Goal: Transaction & Acquisition: Purchase product/service

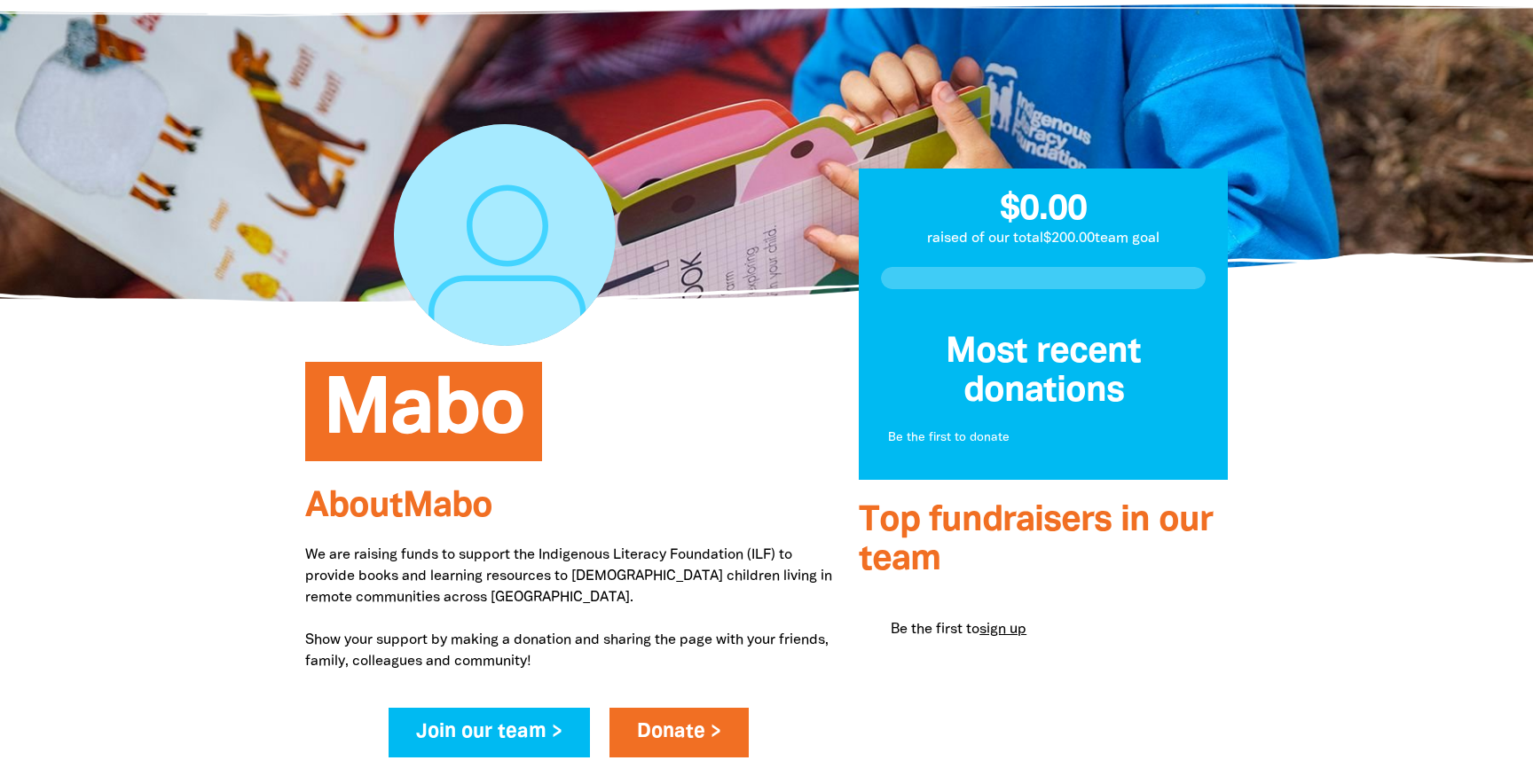
scroll to position [75, 0]
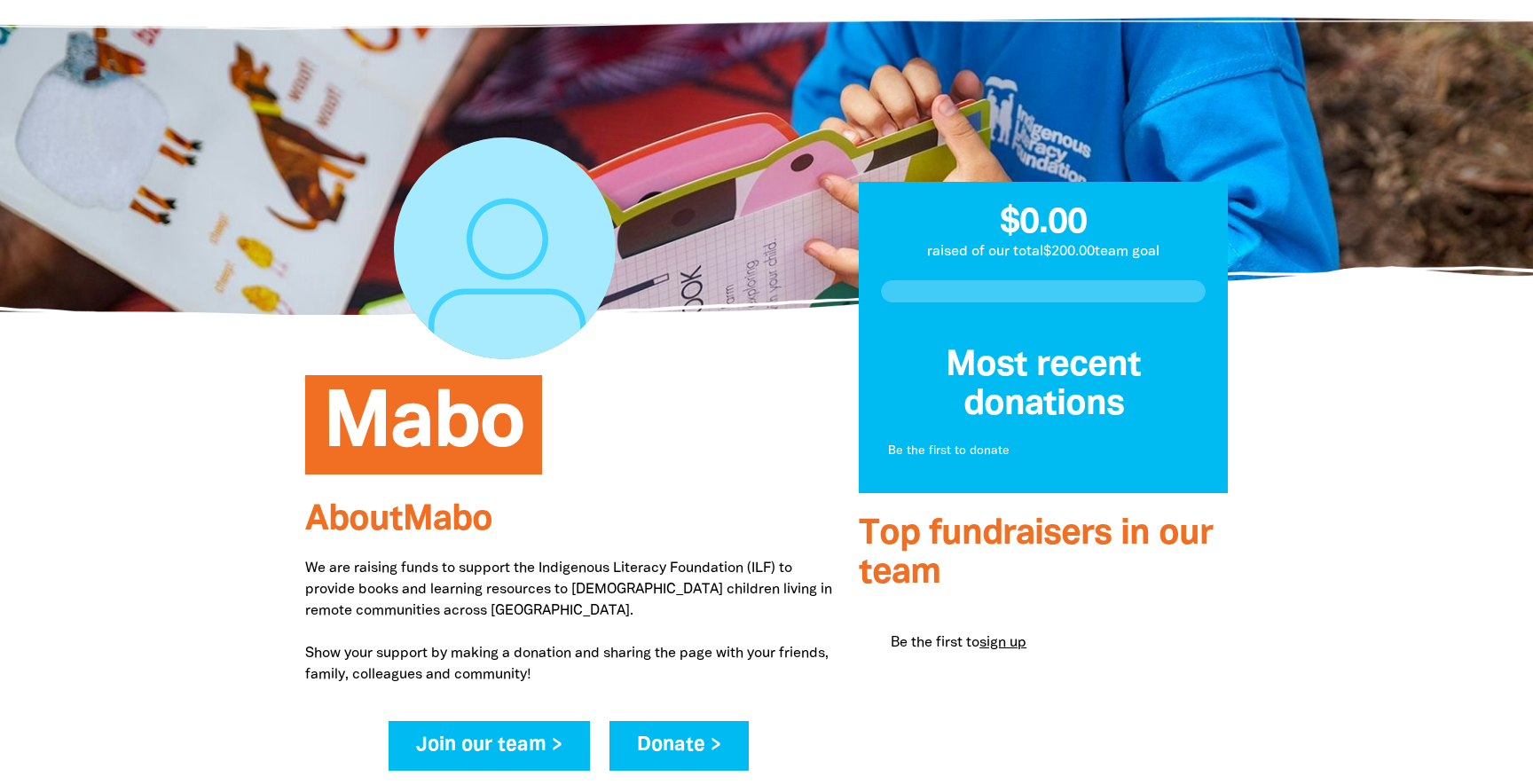
click at [670, 743] on link "Donate >" at bounding box center [679, 745] width 139 height 49
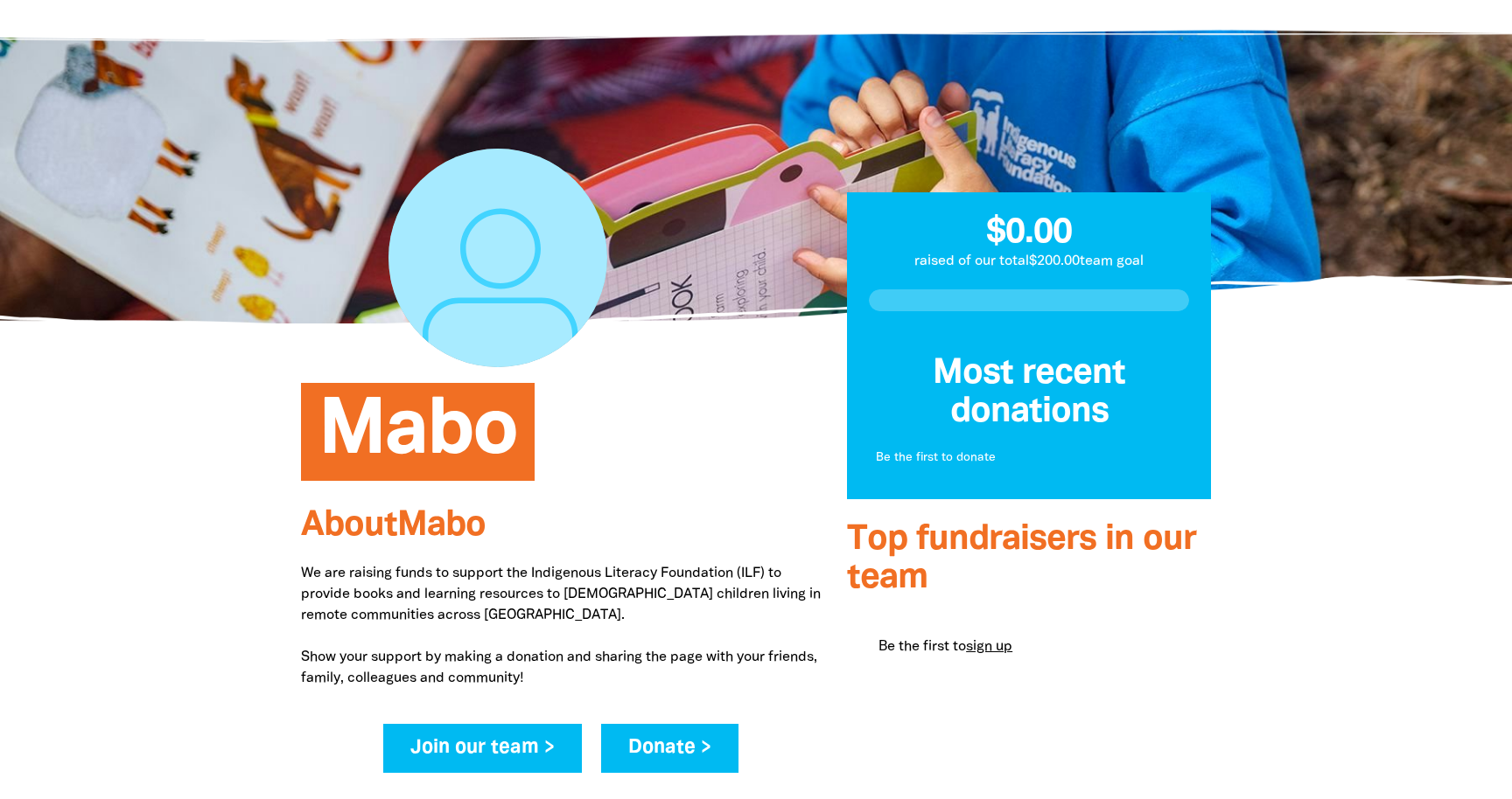
scroll to position [1068, 0]
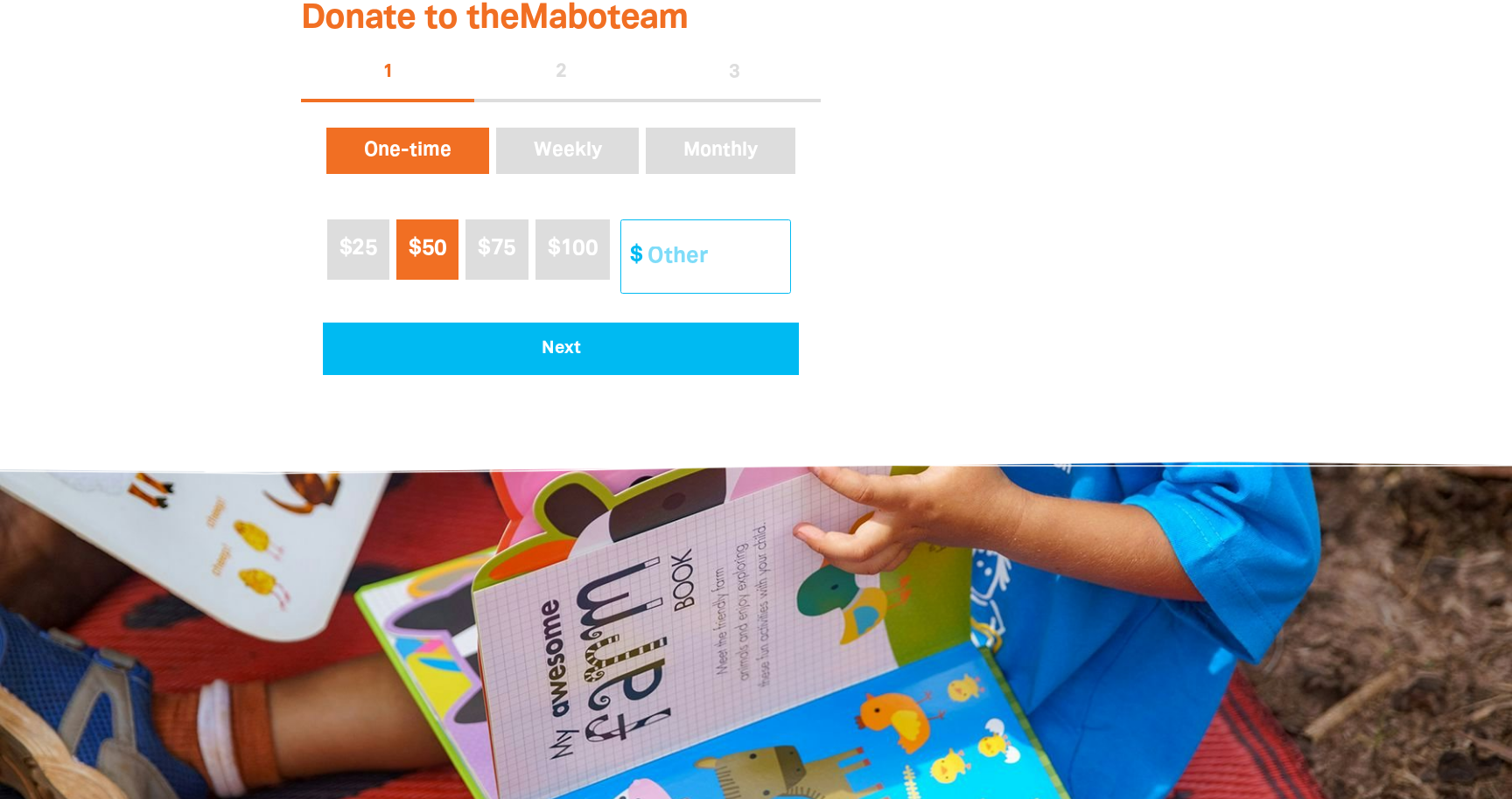
click at [635, 293] on input "Other Amount" at bounding box center [713, 257] width 155 height 73
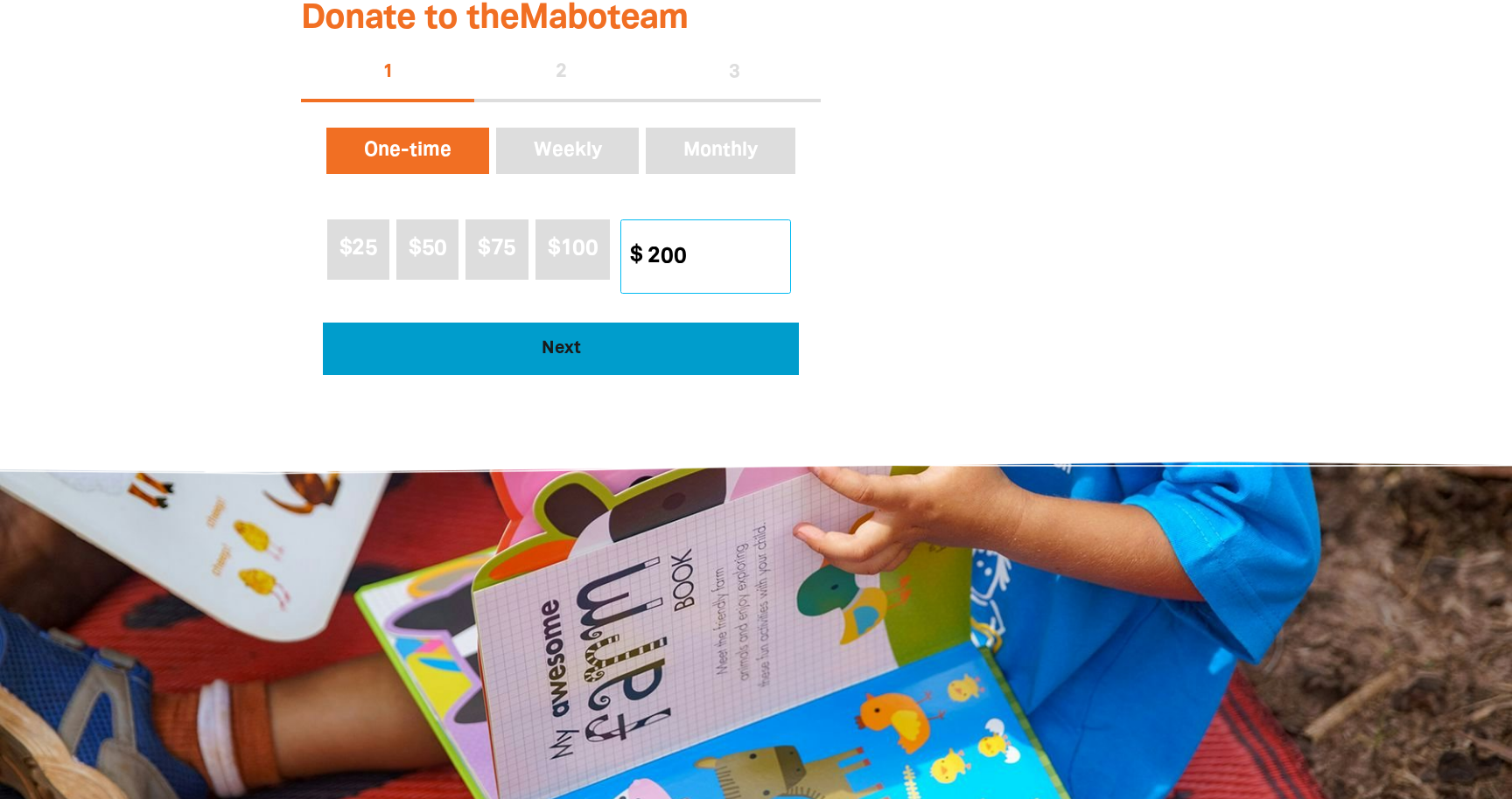
type input "200"
click at [561, 358] on span "Next" at bounding box center [562, 348] width 428 height 17
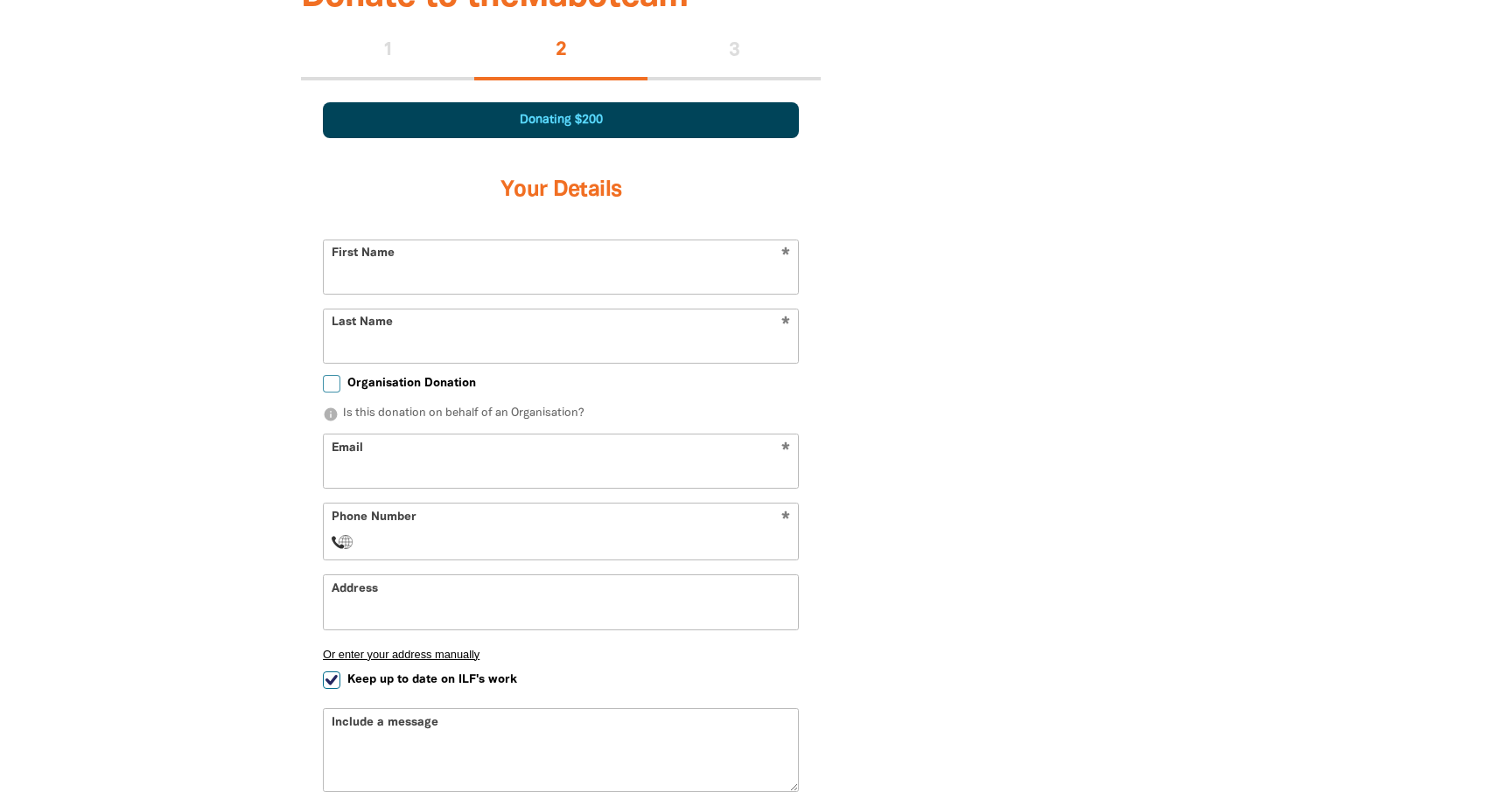
click at [784, 278] on input "First Name" at bounding box center [561, 267] width 475 height 53
type input "[PERSON_NAME]"
type input "rebecca.davern@vicbar.com.au"
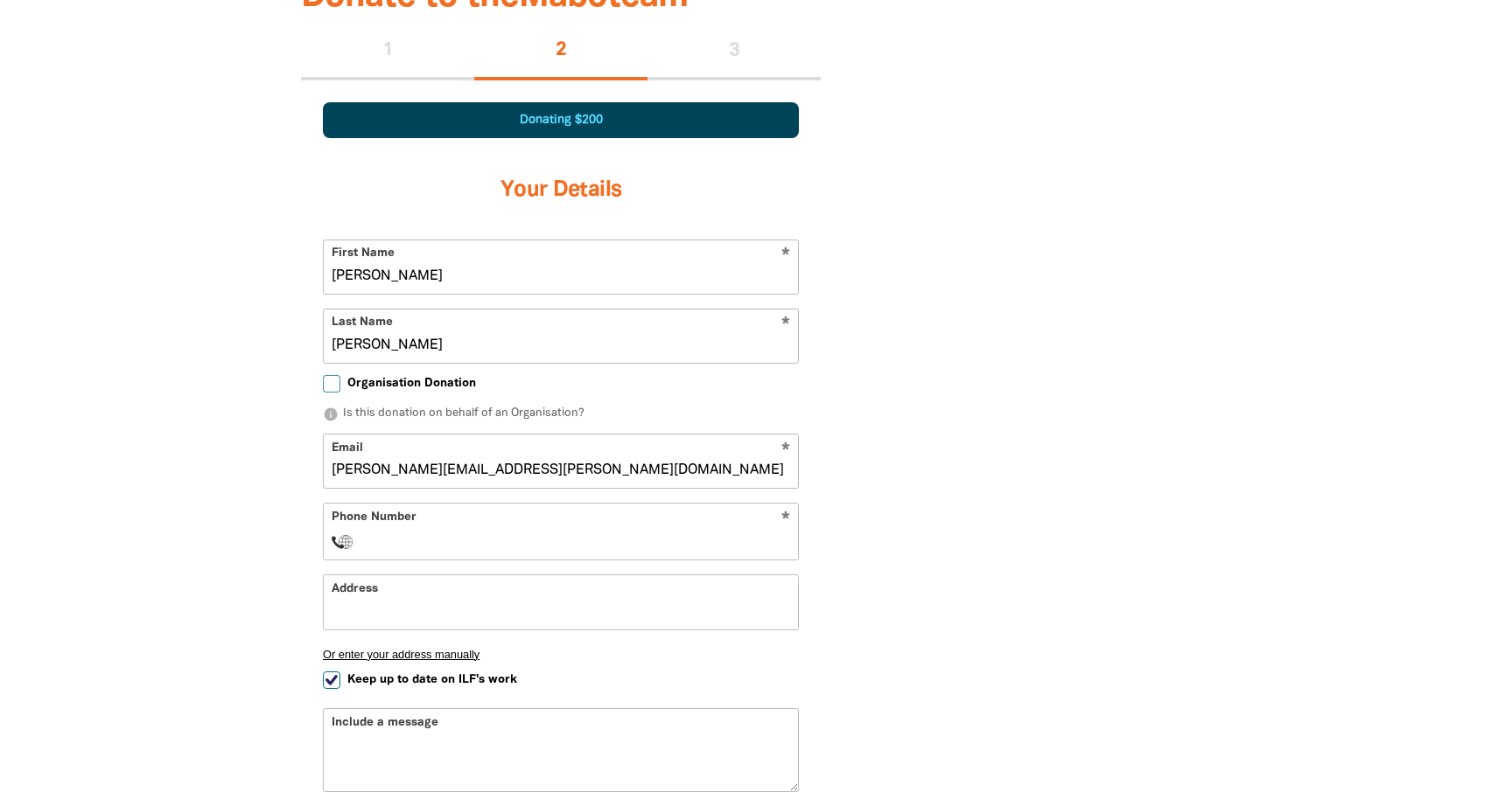
select select "AU"
type input "(03) 9225 7715"
type input "Level 35, 500 Bourke Street, Ah Ket Chambers"
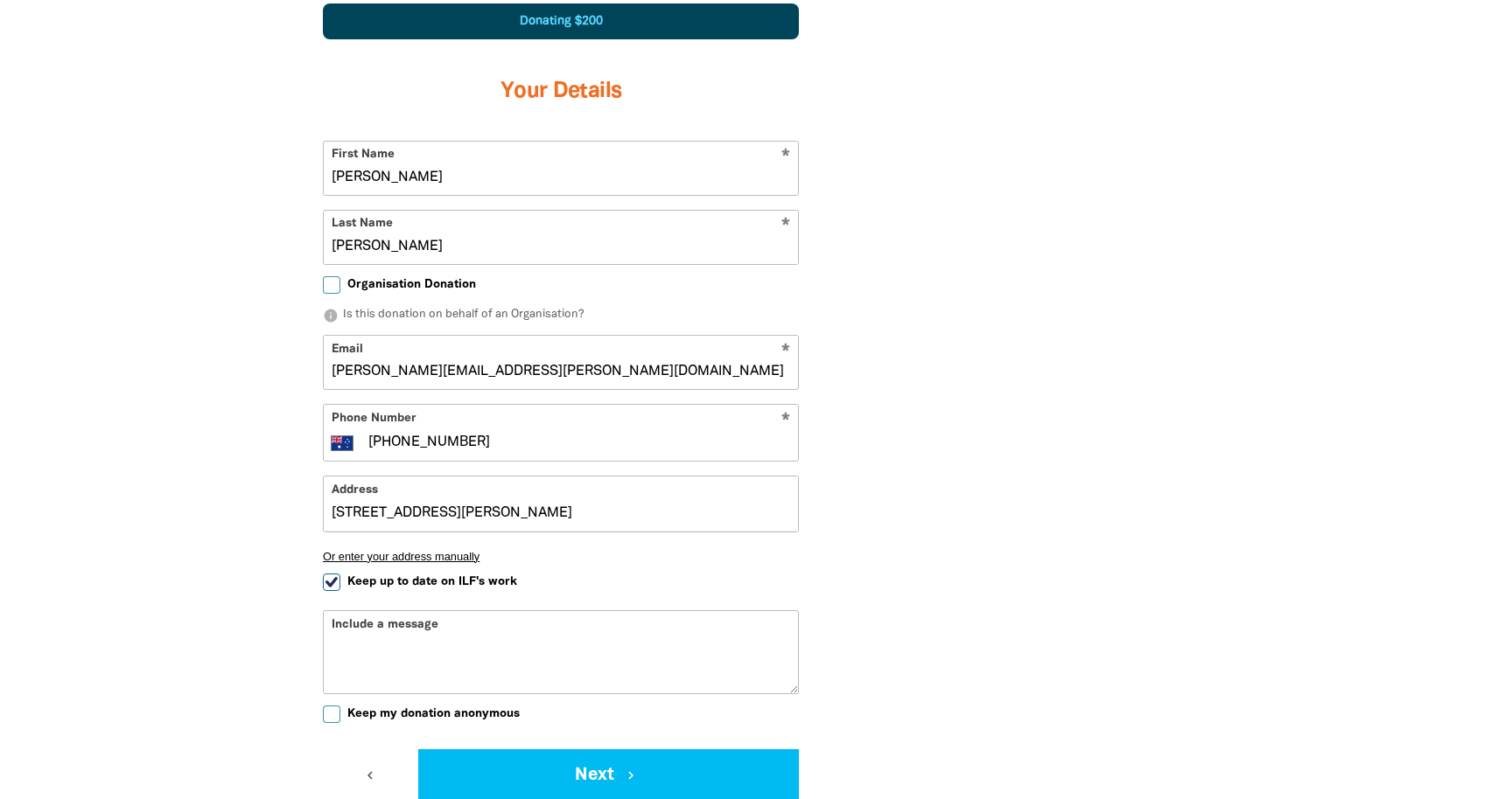
scroll to position [1190, 0]
click at [331, 578] on input "Keep up to date on ILF's work" at bounding box center [331, 581] width 17 height 17
checkbox input "false"
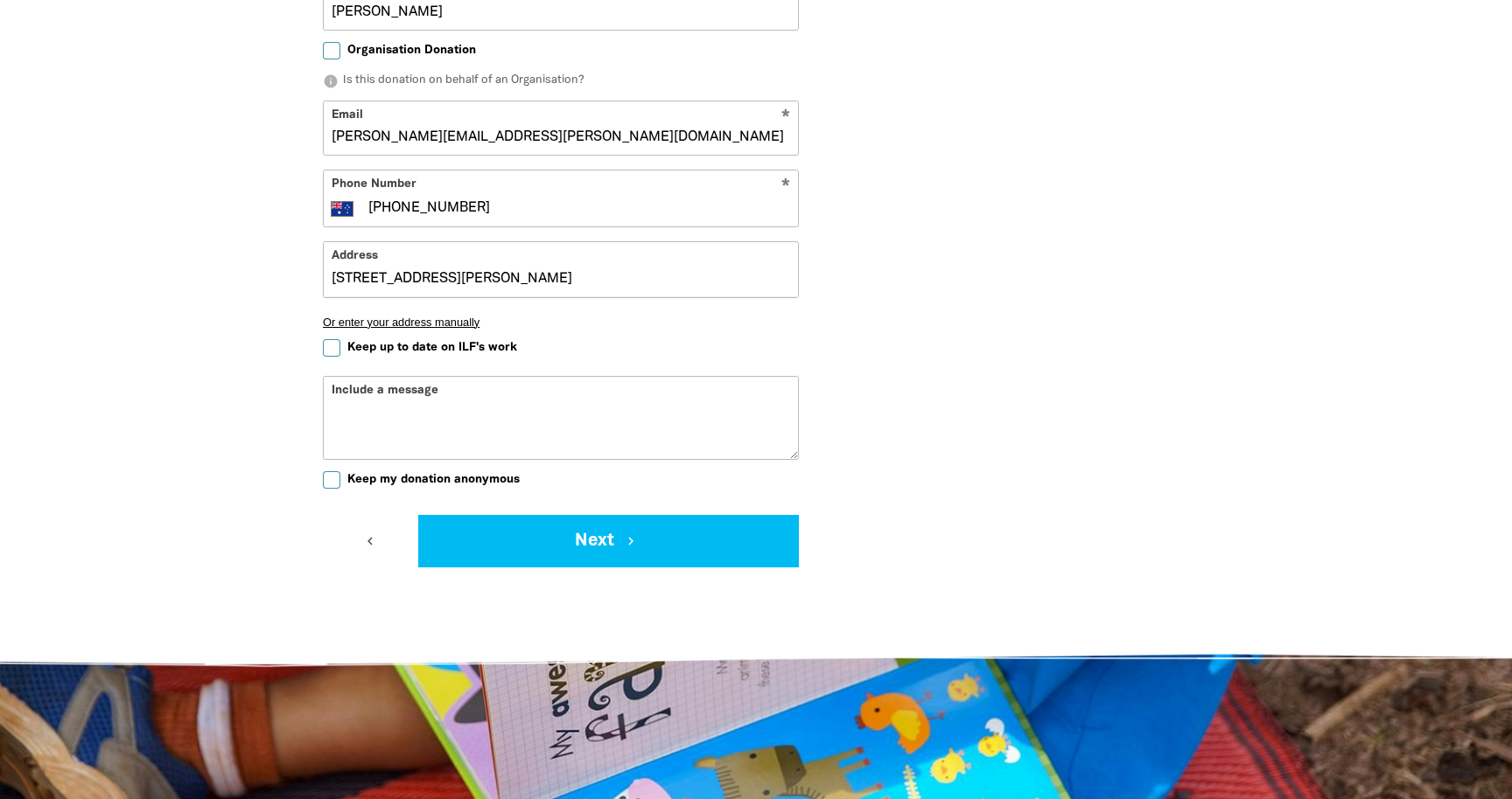
scroll to position [1433, 0]
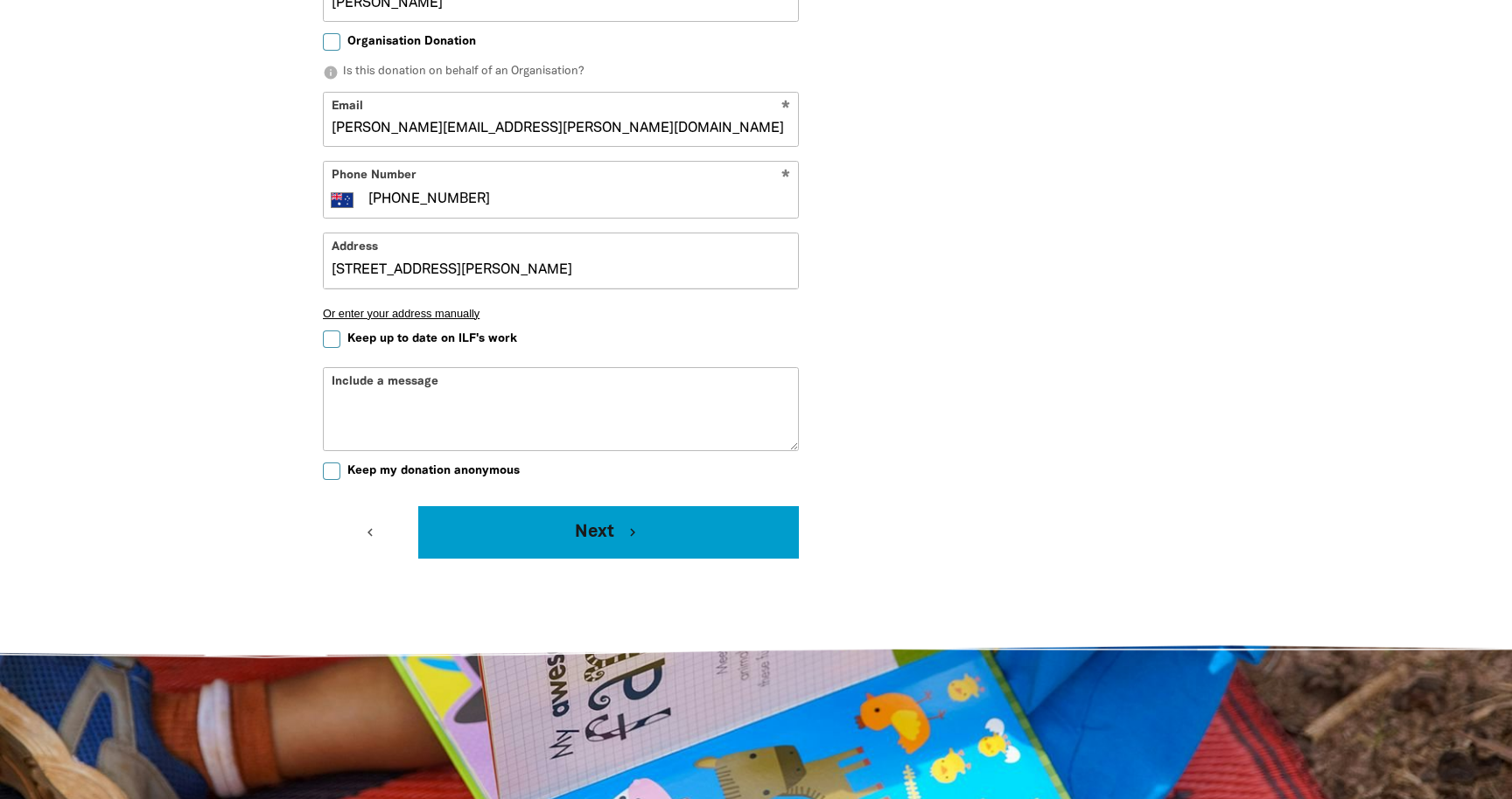
click at [555, 534] on button "Next chevron_right" at bounding box center [608, 532] width 380 height 53
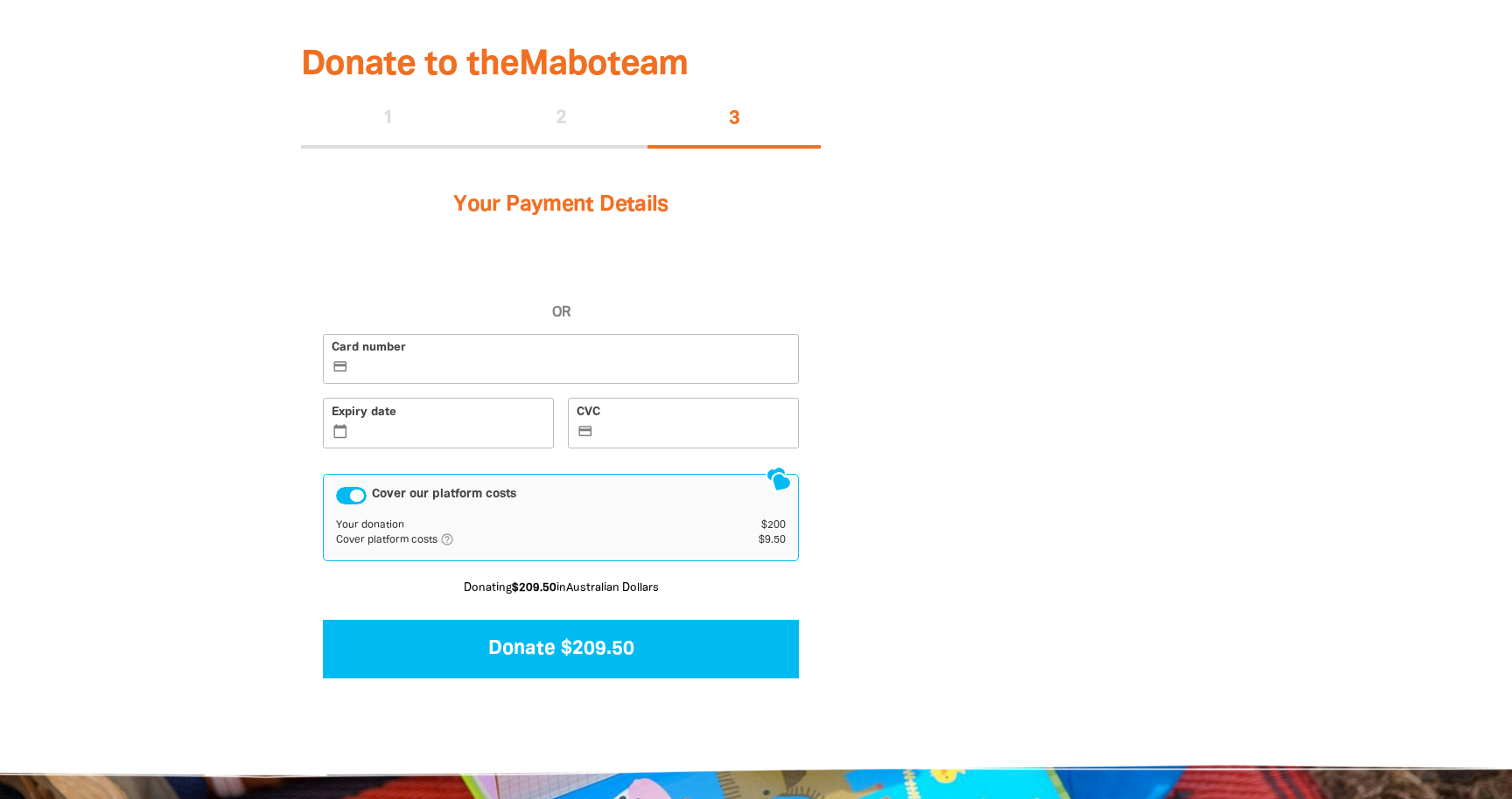
scroll to position [1020, 0]
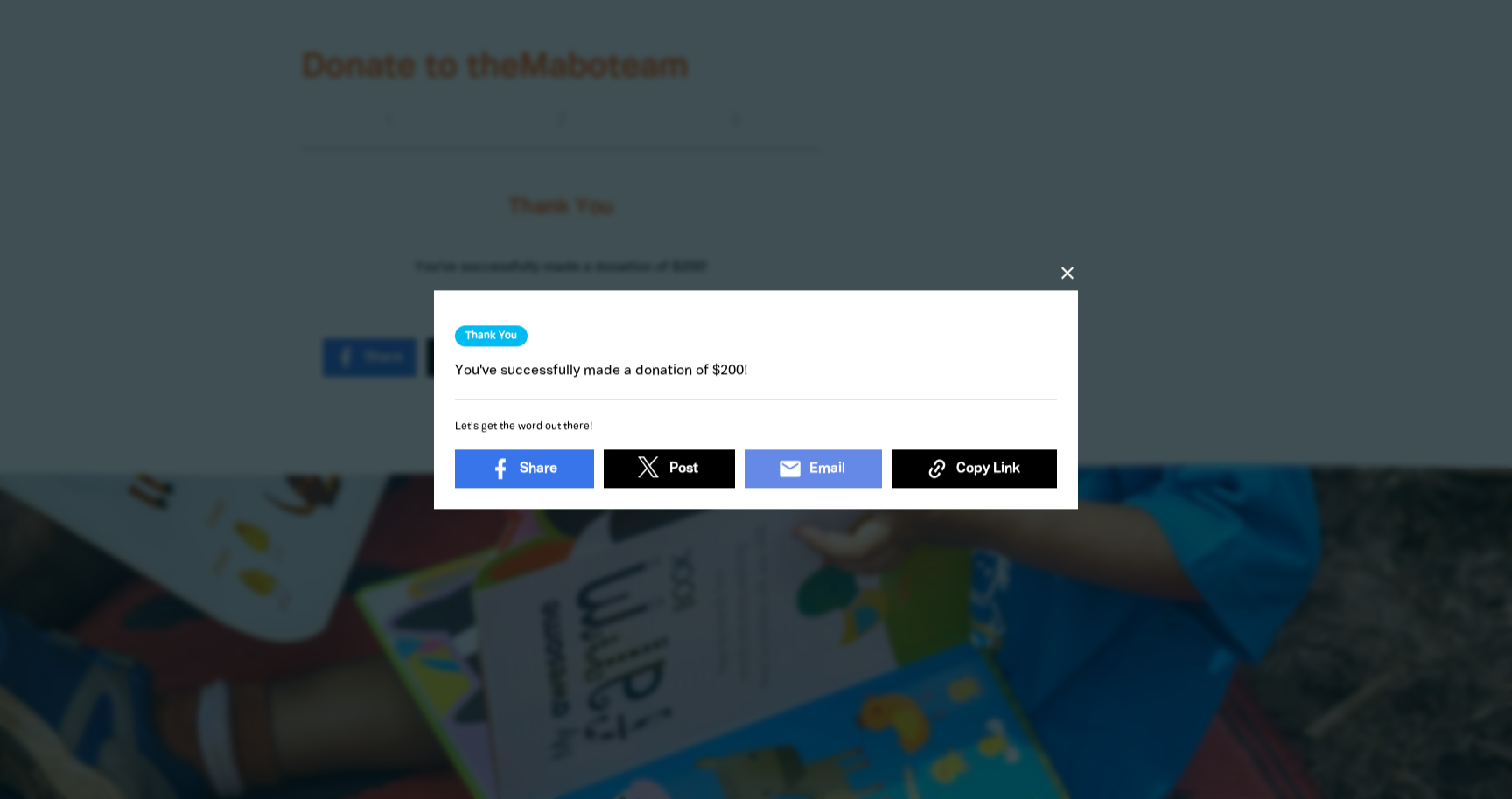
click at [1069, 272] on icon "close" at bounding box center [1068, 273] width 21 height 21
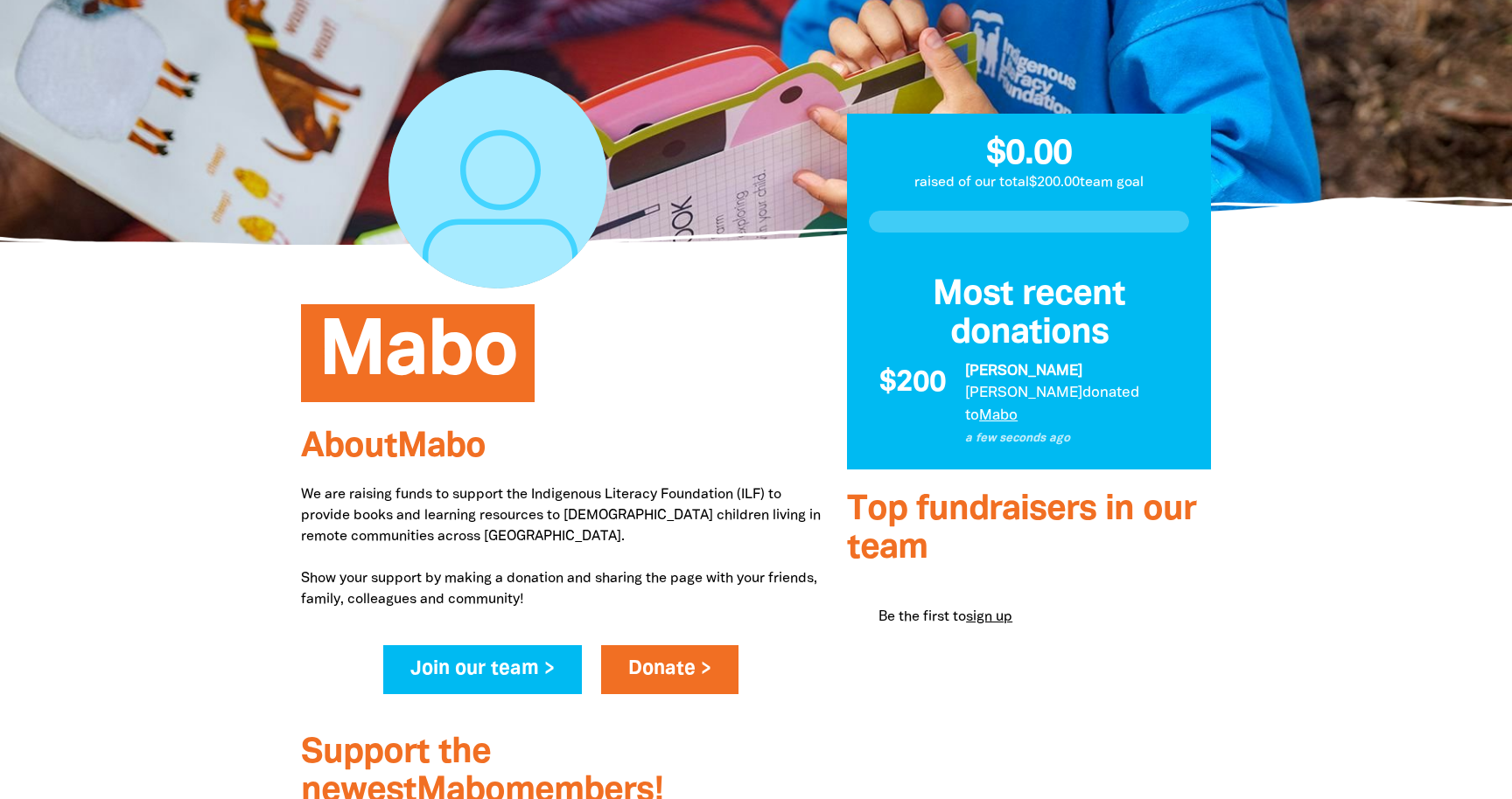
scroll to position [164, 0]
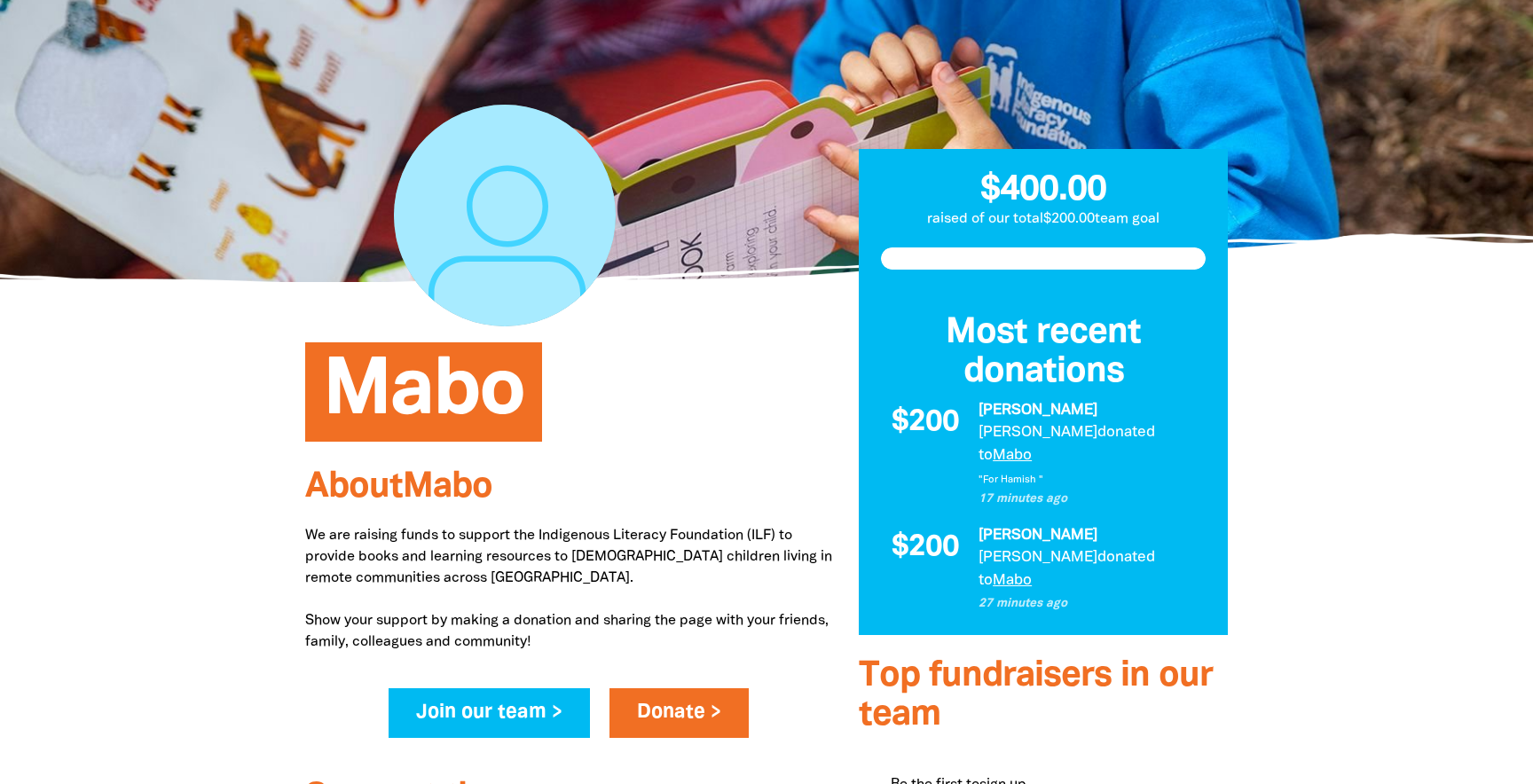
scroll to position [108, 0]
